Goal: Find contact information: Find contact information

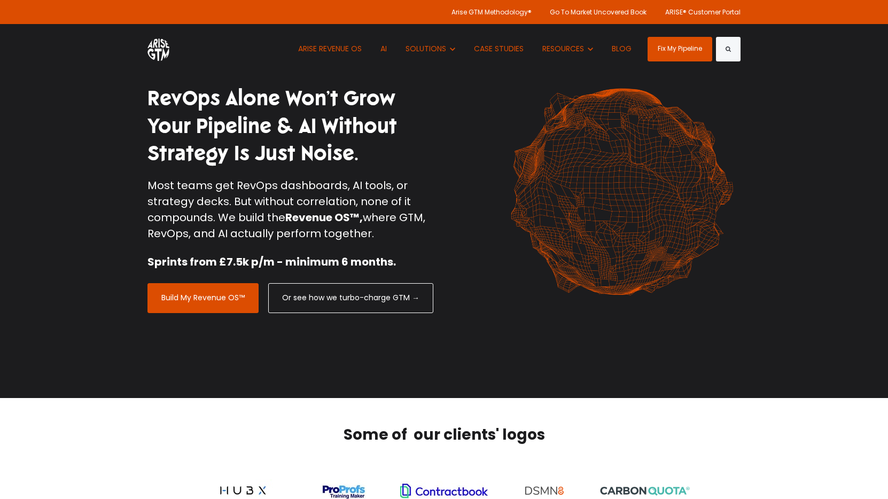
drag, startPoint x: 0, startPoint y: 0, endPoint x: 175, endPoint y: 145, distance: 227.2
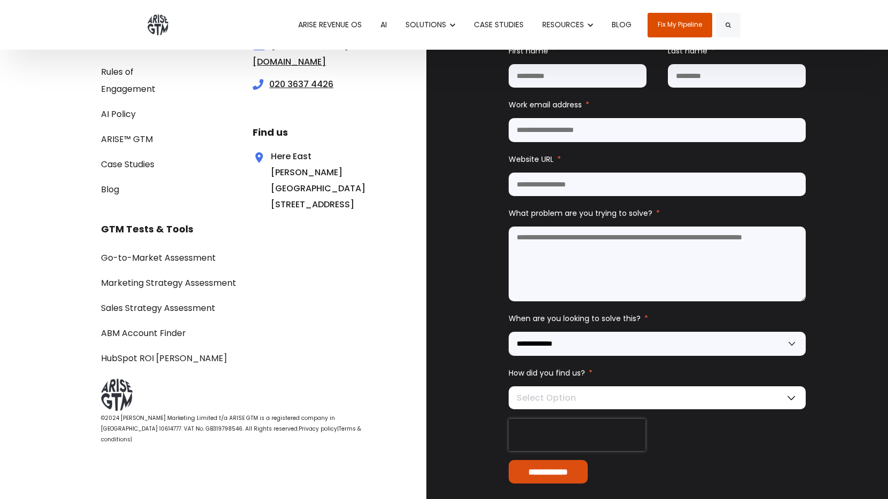
scroll to position [3635, 0]
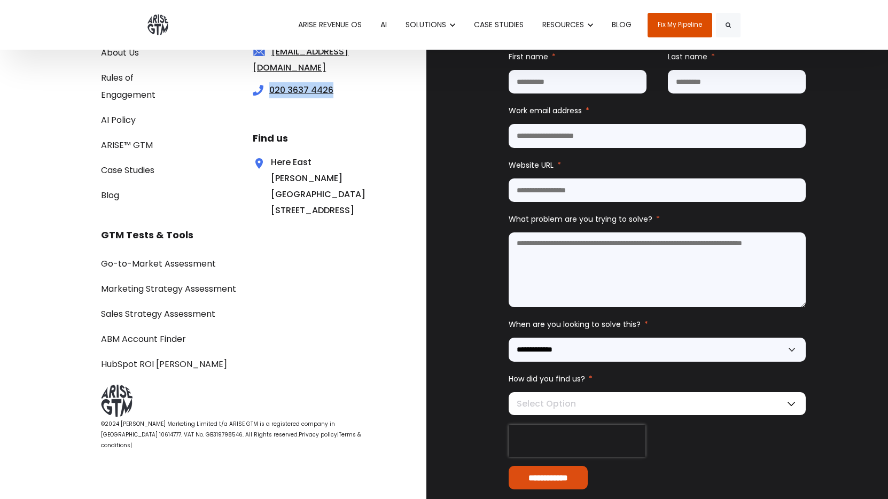
drag, startPoint x: 331, startPoint y: 88, endPoint x: 271, endPoint y: 90, distance: 59.3
click at [271, 90] on div "020 3637 4426" at bounding box center [314, 90] width 123 height 16
copy link "020 3637 4426"
